Goal: Task Accomplishment & Management: Use online tool/utility

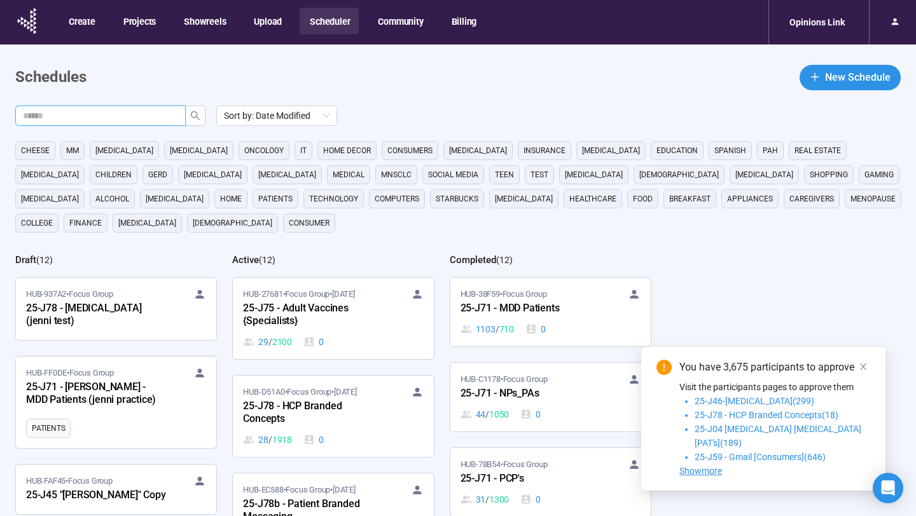
click at [126, 116] on input "text" at bounding box center [95, 116] width 145 height 14
click at [866, 371] on icon "close" at bounding box center [863, 367] width 9 height 9
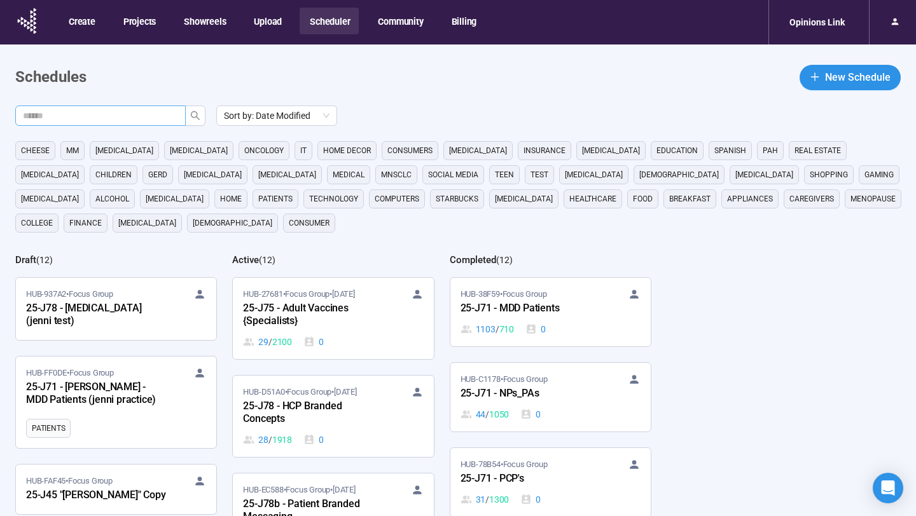
click at [113, 111] on input "text" at bounding box center [95, 116] width 145 height 14
type input "********"
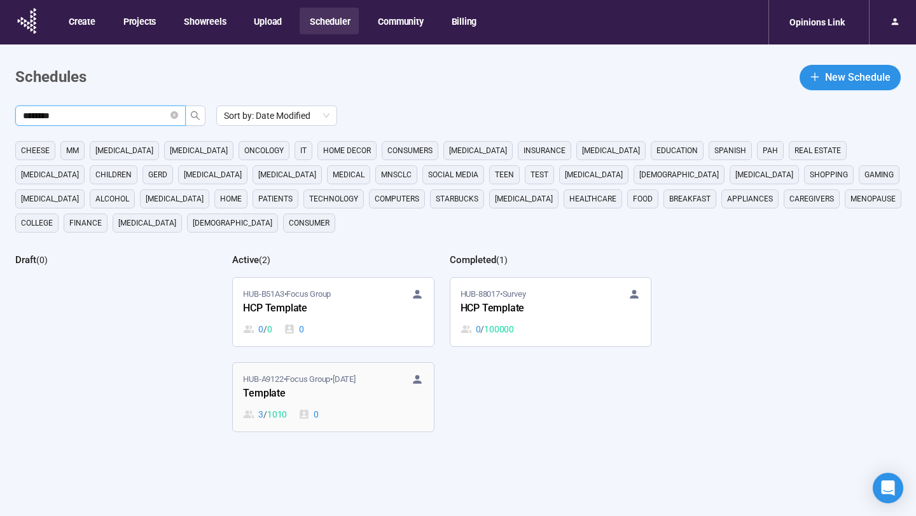
click at [328, 399] on div "Template" at bounding box center [313, 394] width 140 height 17
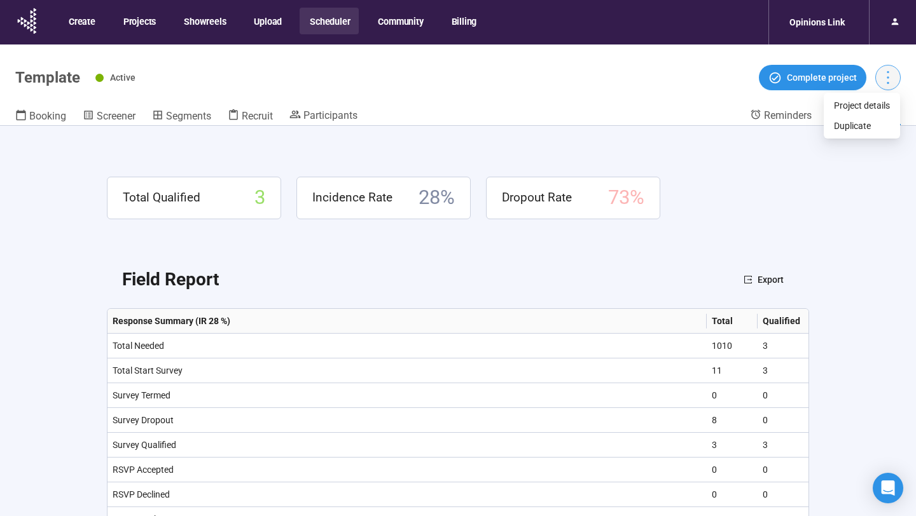
click at [889, 80] on icon "more" at bounding box center [887, 77] width 17 height 17
click at [866, 121] on span "Duplicate" at bounding box center [862, 126] width 56 height 14
